Goal: Information Seeking & Learning: Find specific fact

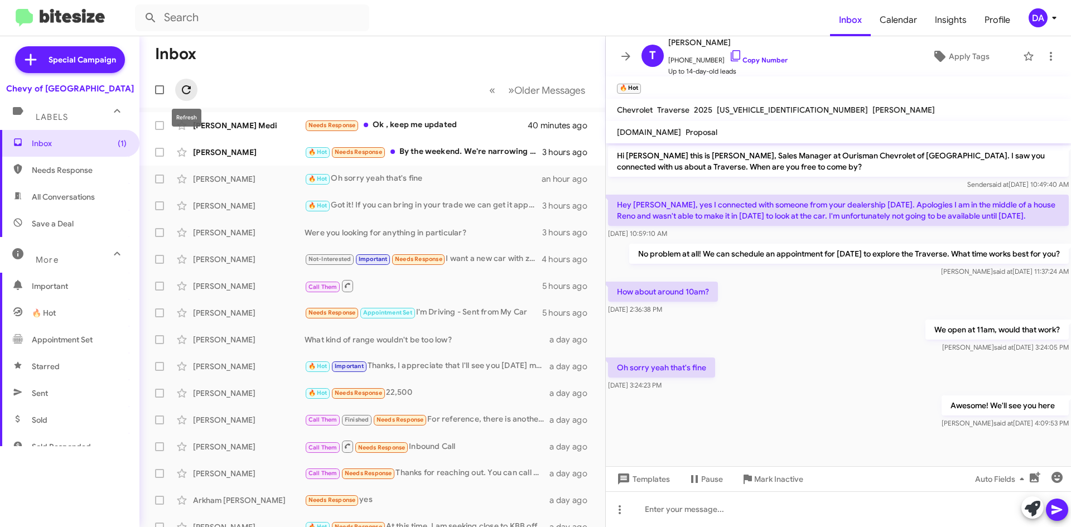
click at [180, 92] on icon at bounding box center [186, 89] width 13 height 13
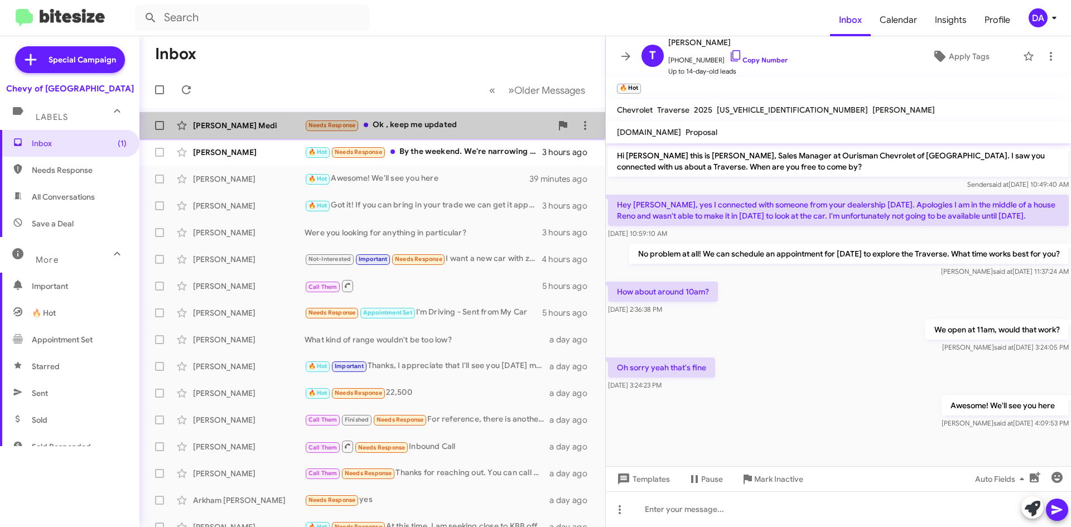
click at [434, 129] on div "Needs Response Ok , keep me updated" at bounding box center [427, 125] width 247 height 13
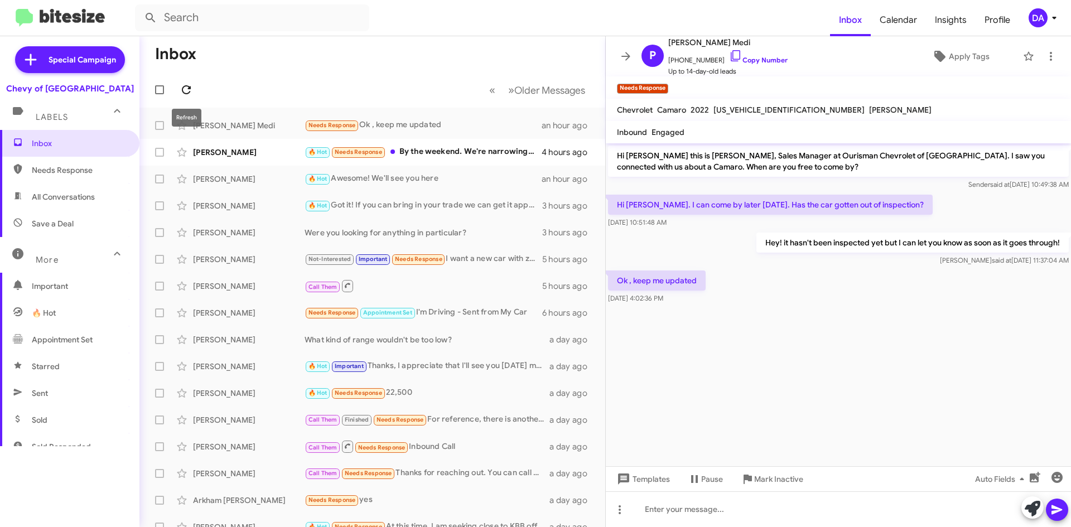
click at [189, 84] on icon at bounding box center [186, 89] width 13 height 13
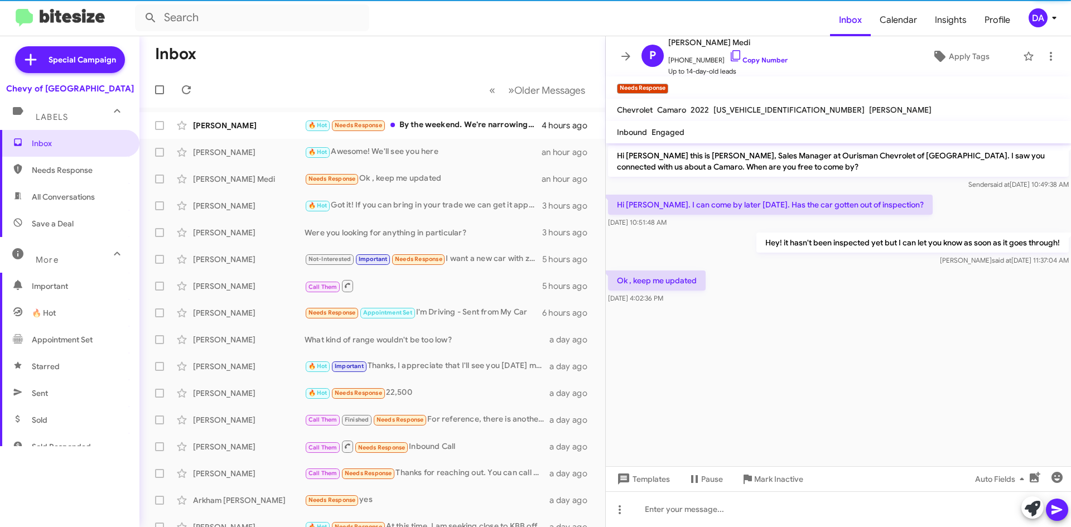
click at [270, 80] on mat-toolbar-row "« Previous » Next Older Messages" at bounding box center [372, 90] width 466 height 36
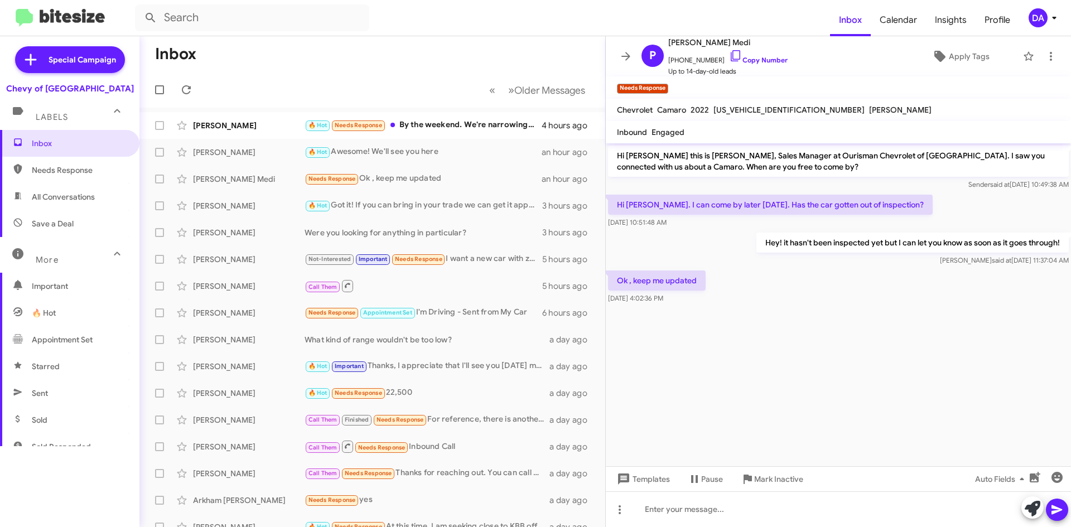
click at [274, 37] on mat-toolbar-row "Inbox" at bounding box center [372, 54] width 466 height 36
click at [225, 18] on input "text" at bounding box center [252, 17] width 234 height 27
paste input "15359918"
type input "15359918"
click at [139, 7] on button at bounding box center [150, 18] width 22 height 22
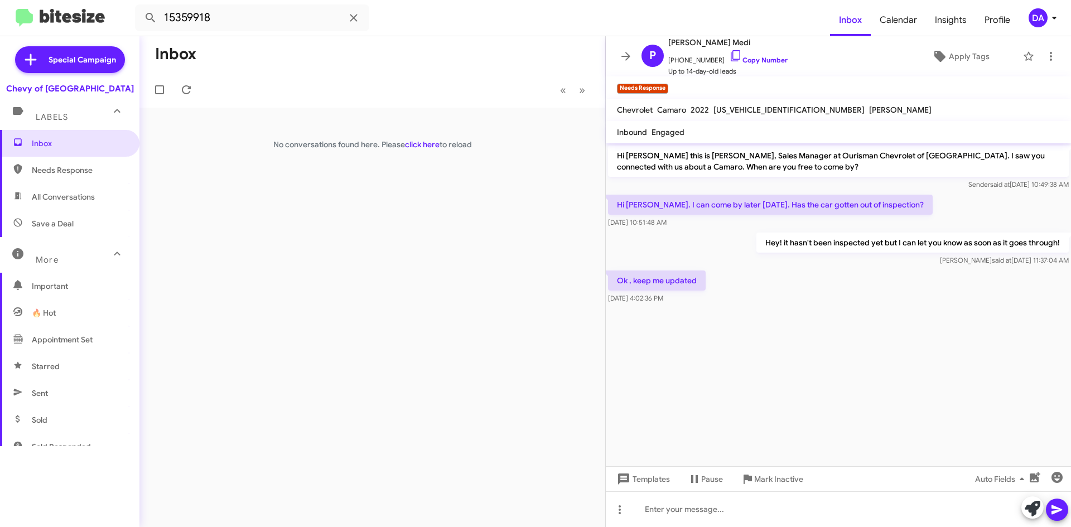
click at [817, 272] on div "Ok , keep me updated [DATE] 4:02:36 PM" at bounding box center [838, 287] width 465 height 38
click at [355, 10] on button at bounding box center [353, 18] width 22 height 22
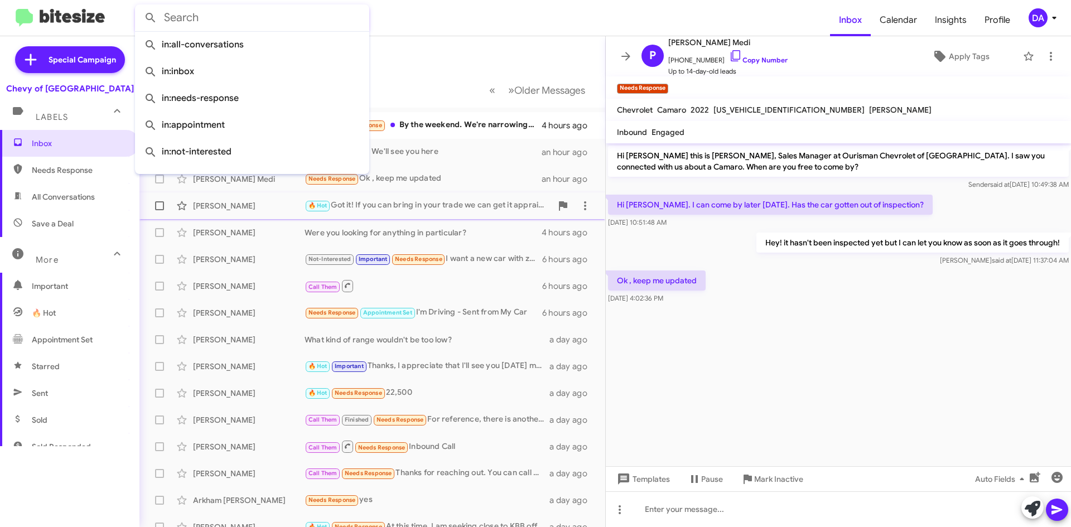
click at [284, 212] on div "[PERSON_NAME] 🔥 Hot Got it! If you can bring in your trade we can get it apprai…" at bounding box center [372, 206] width 448 height 22
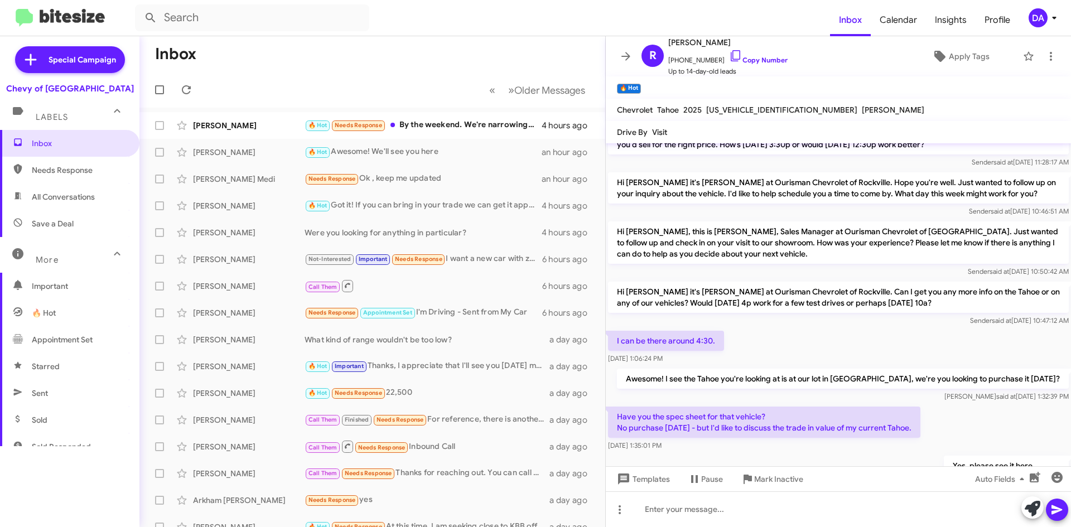
scroll to position [640, 0]
